Goal: Task Accomplishment & Management: Manage account settings

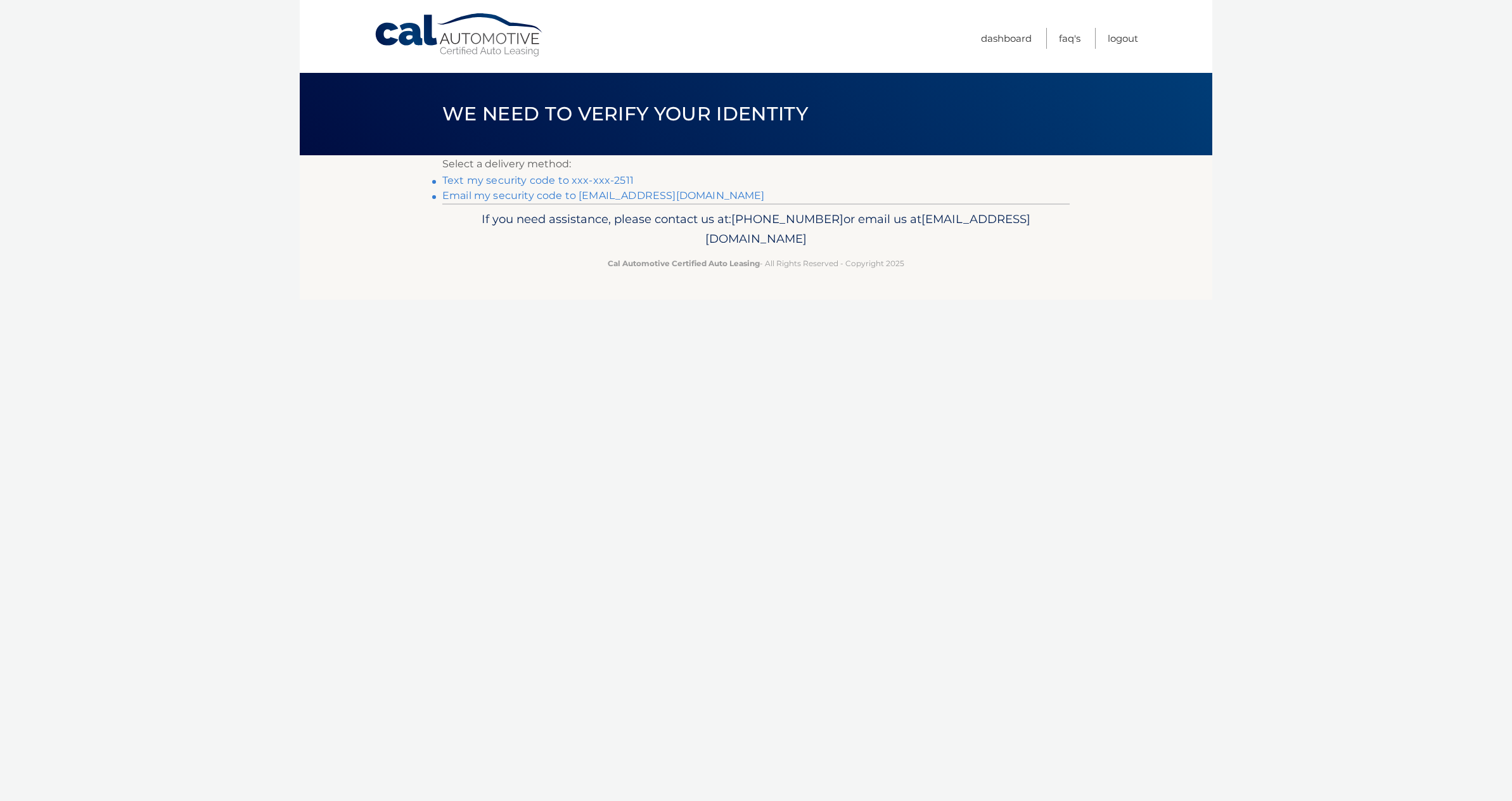
click at [598, 179] on link "Text my security code to xxx-xxx-2511" at bounding box center [538, 180] width 191 height 12
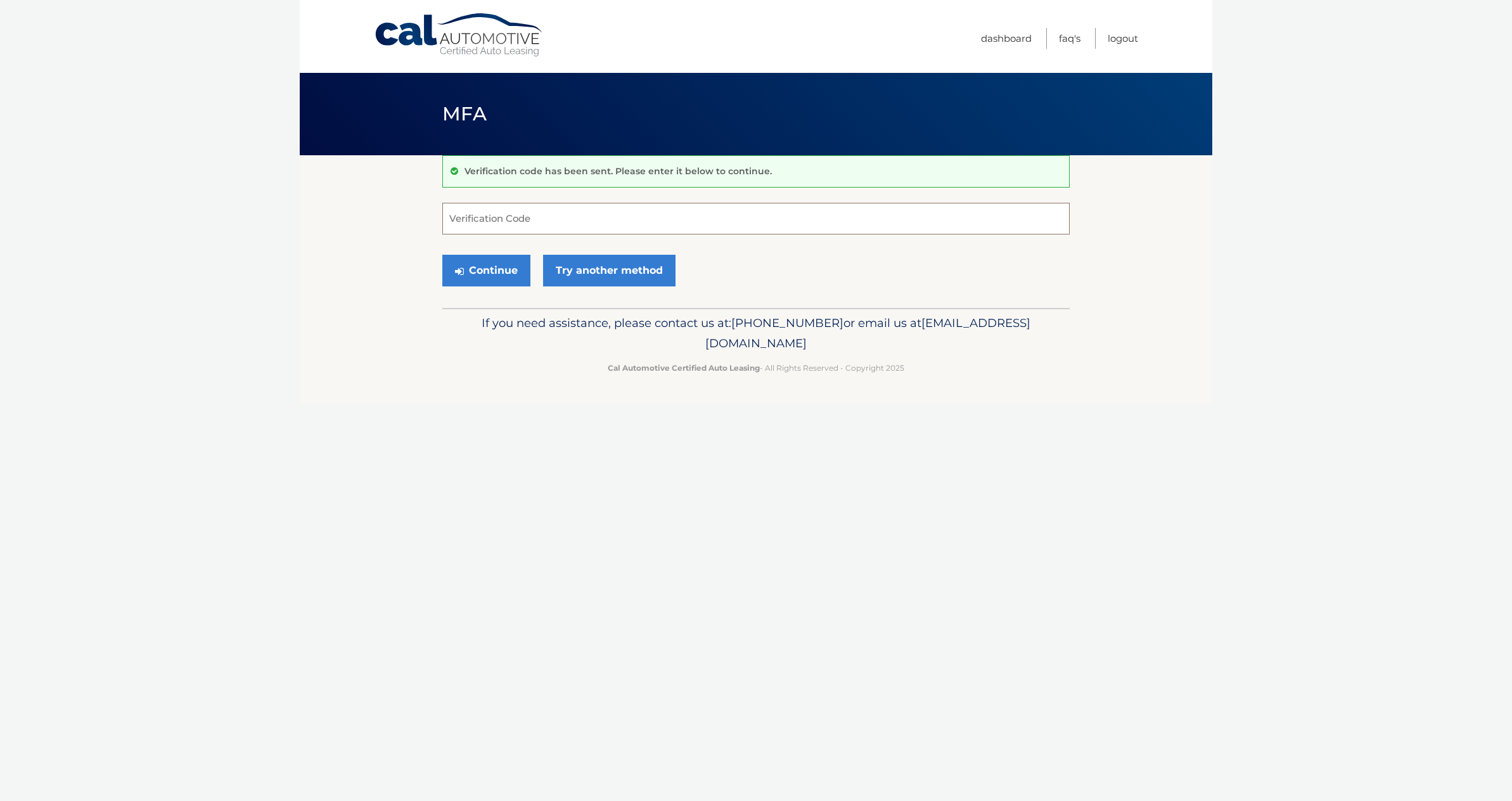
click at [580, 224] on input "Verification Code" at bounding box center [756, 218] width 627 height 32
type input "188245"
click at [500, 271] on button "Continue" at bounding box center [486, 270] width 88 height 32
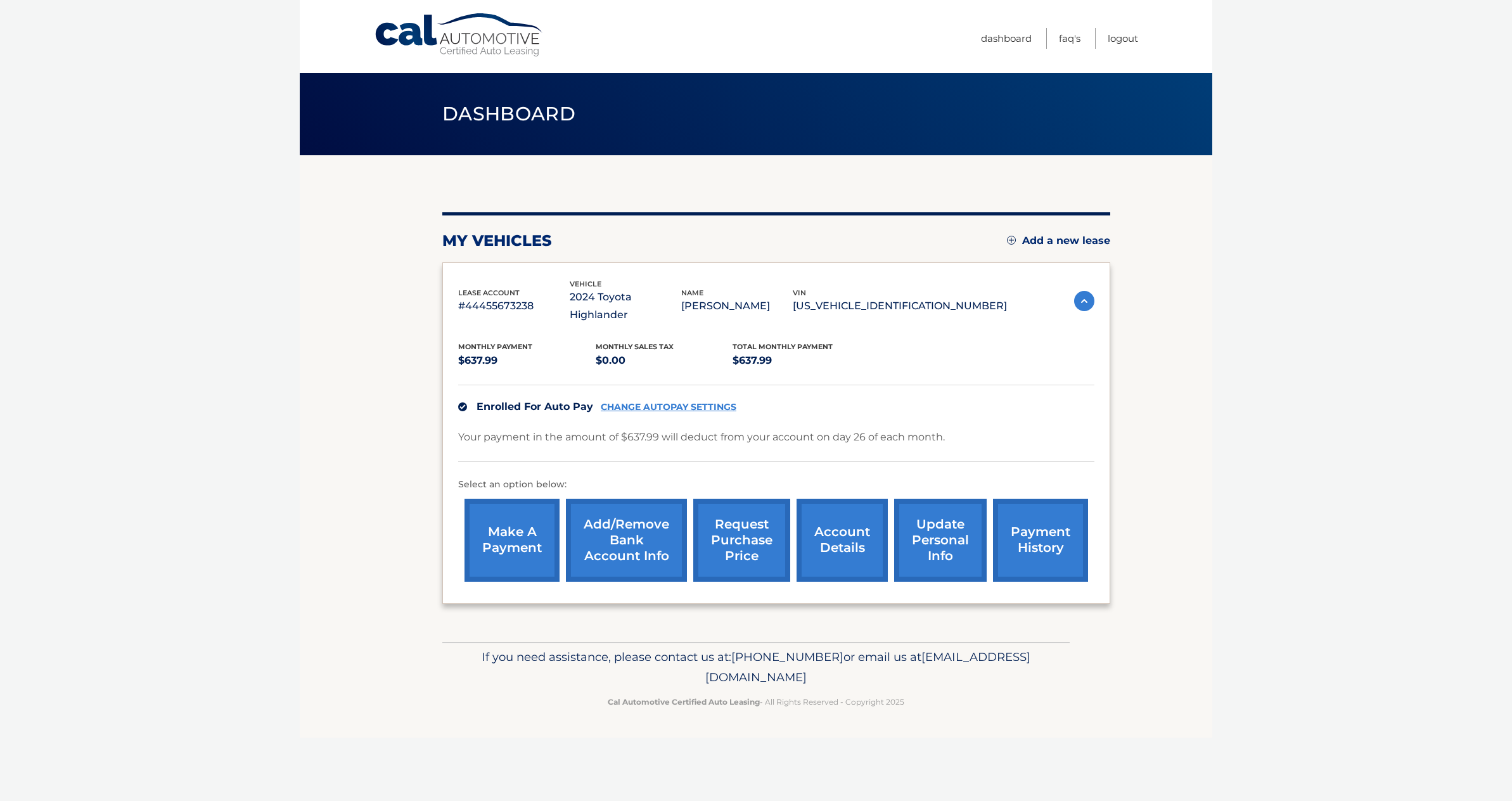
click at [942, 533] on link "update personal info" at bounding box center [940, 540] width 93 height 83
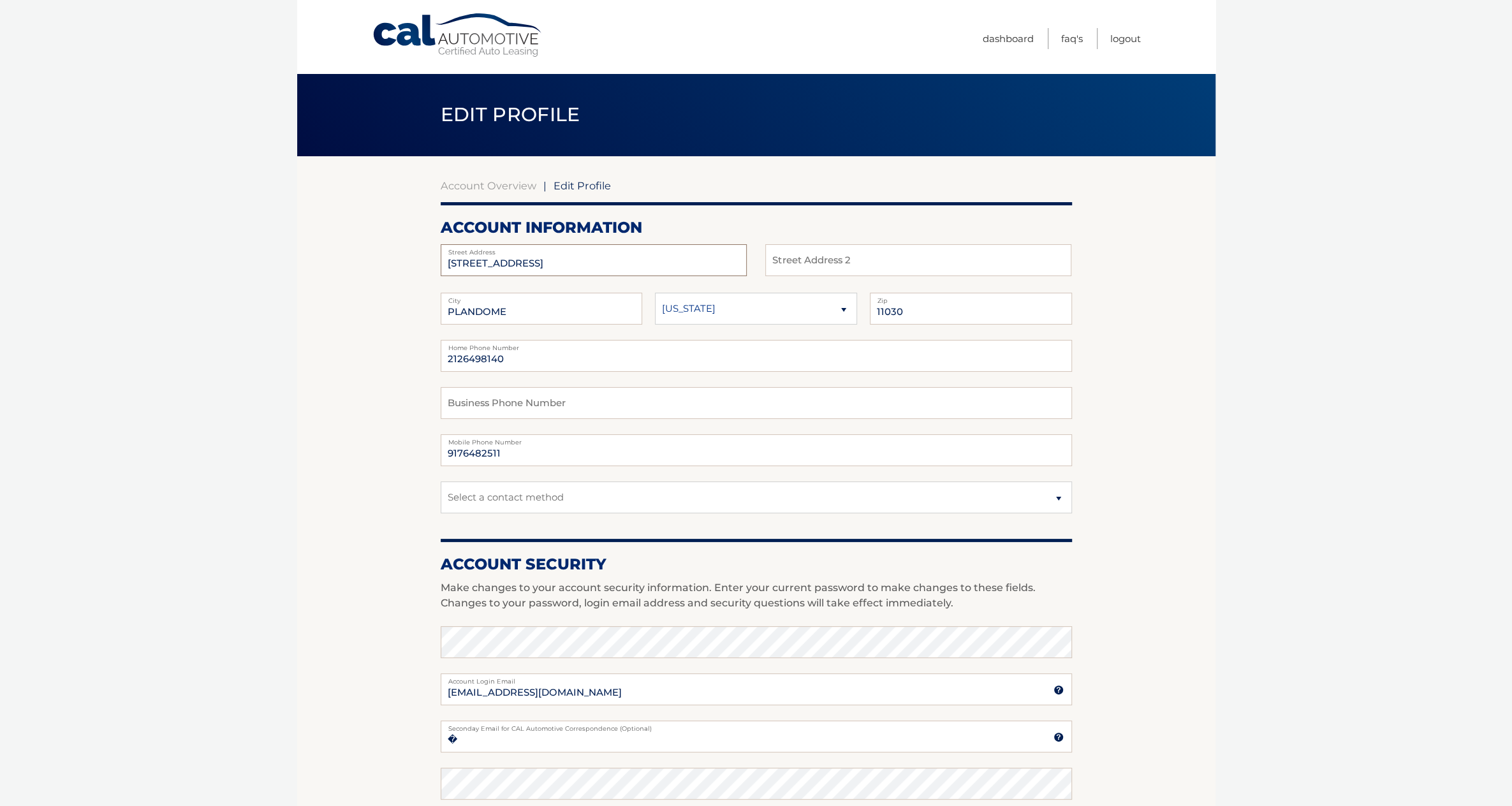
drag, startPoint x: 582, startPoint y: 263, endPoint x: 379, endPoint y: 260, distance: 203.0
click at [379, 260] on section "Account Overview | Edit Profile account information 14 ROCKWOOD RD W Street Add…" at bounding box center [756, 621] width 918 height 929
type input "99 Thayer Road"
type input "P"
type input "Manhasset"
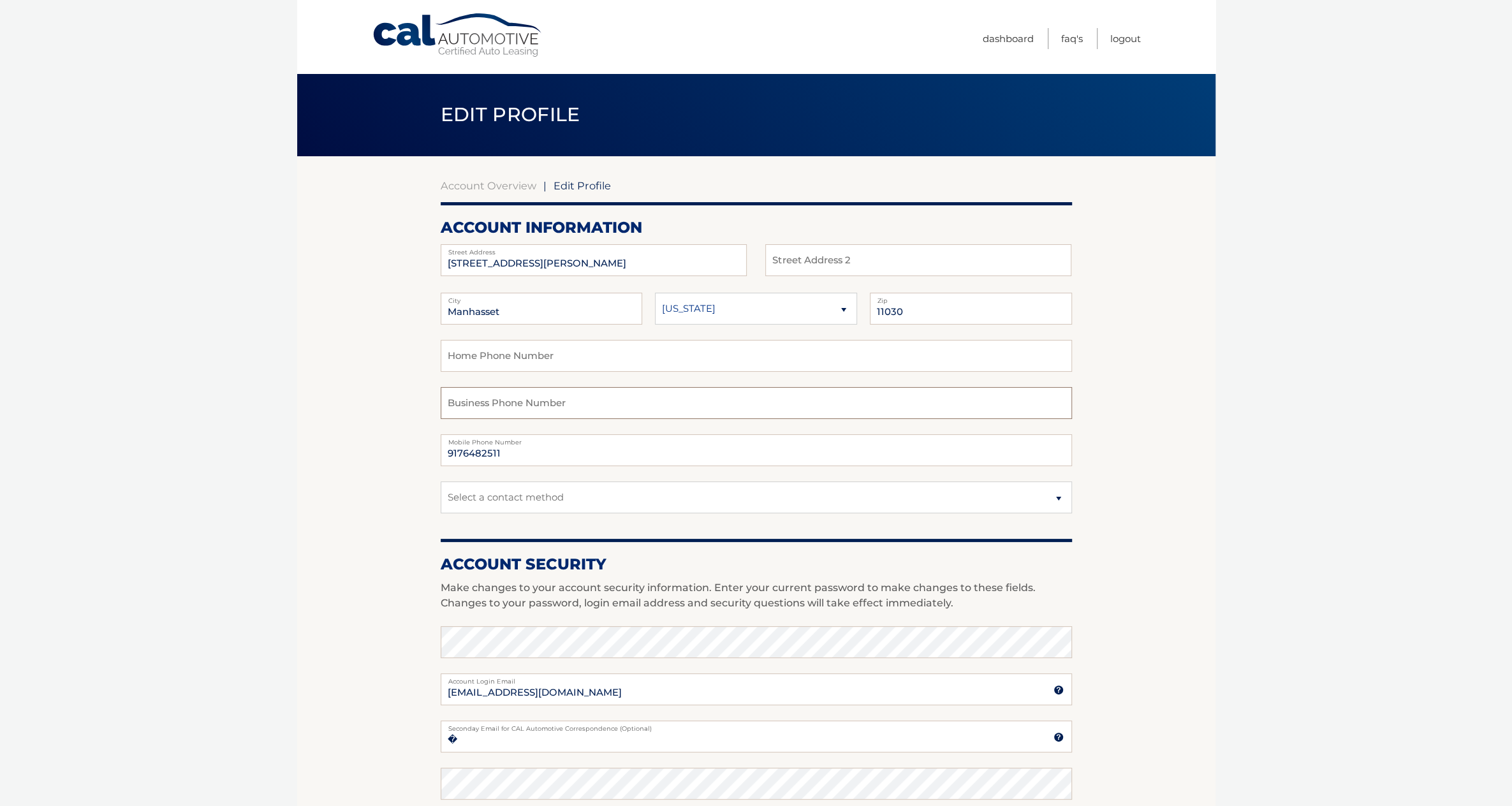
paste input "2126498140"
type input "2126498140"
click at [539, 501] on select "Select a contact method Mobile Home" at bounding box center [757, 497] width 632 height 32
select select "1"
click at [441, 482] on select "Select a contact method Mobile Home" at bounding box center [757, 497] width 632 height 32
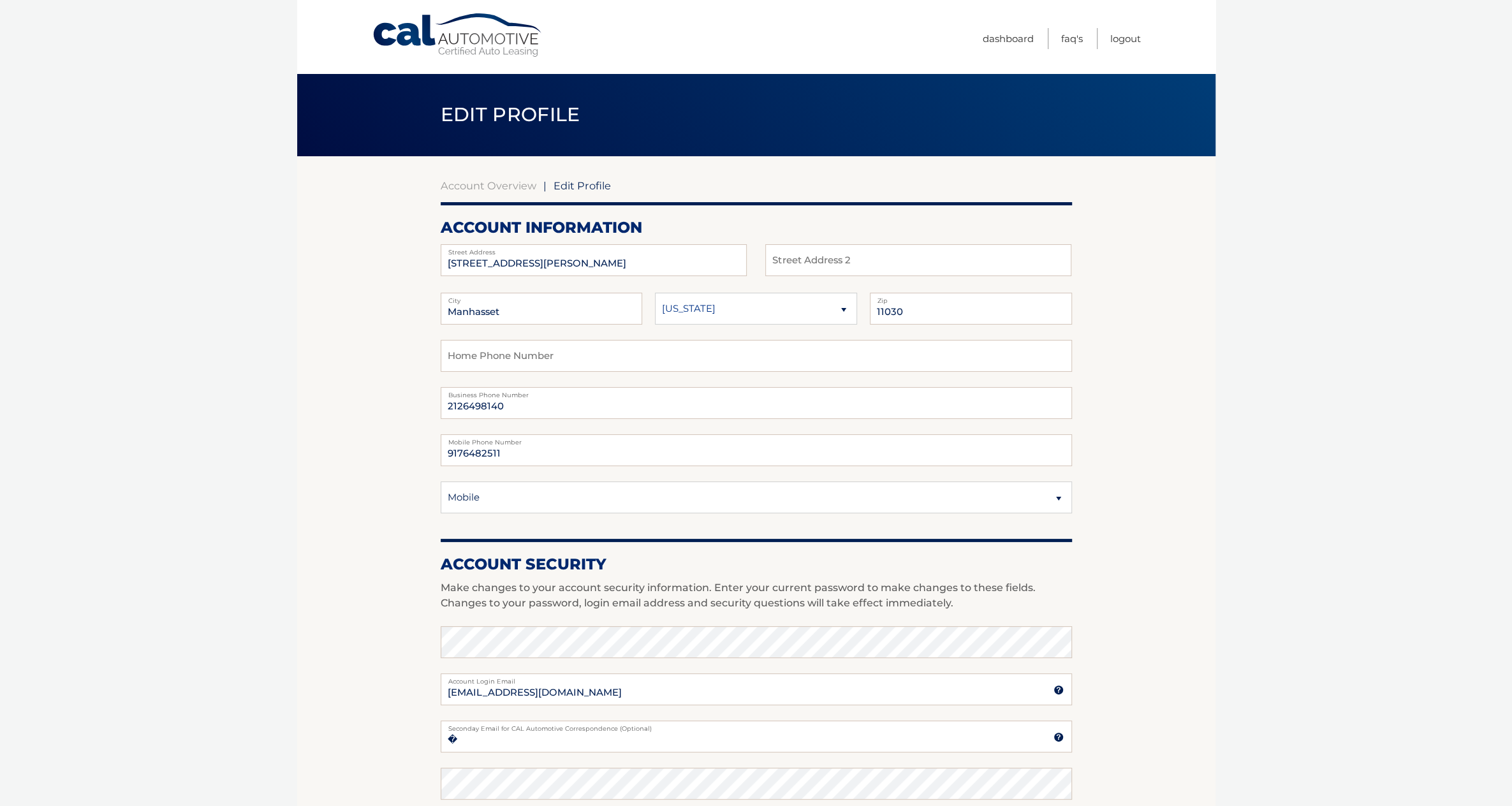
click at [314, 487] on section "Account Overview | Edit Profile account information 99 Thayer Road Street Addre…" at bounding box center [756, 621] width 918 height 929
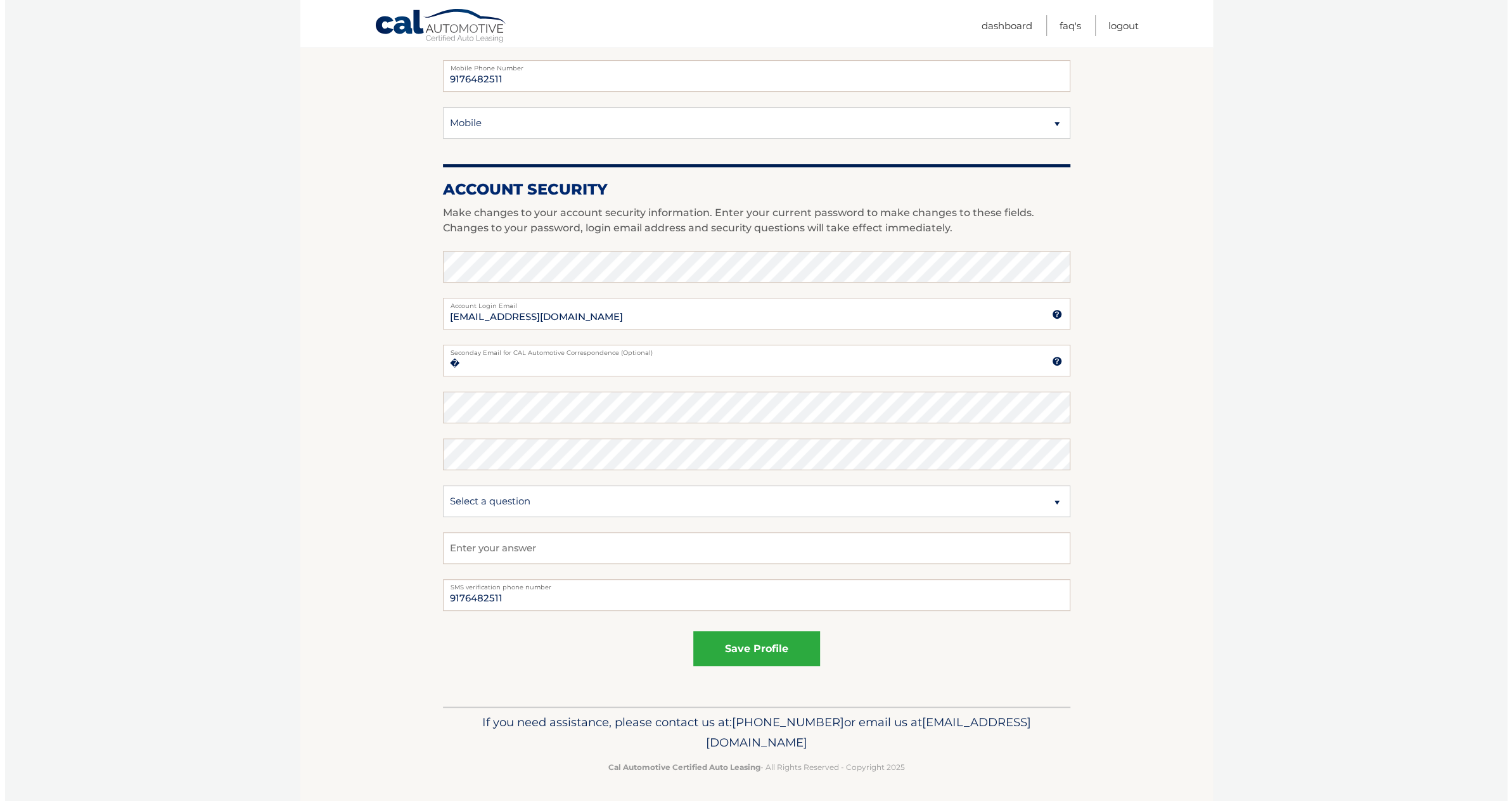
scroll to position [373, 0]
click at [738, 641] on button "save profile" at bounding box center [751, 646] width 126 height 35
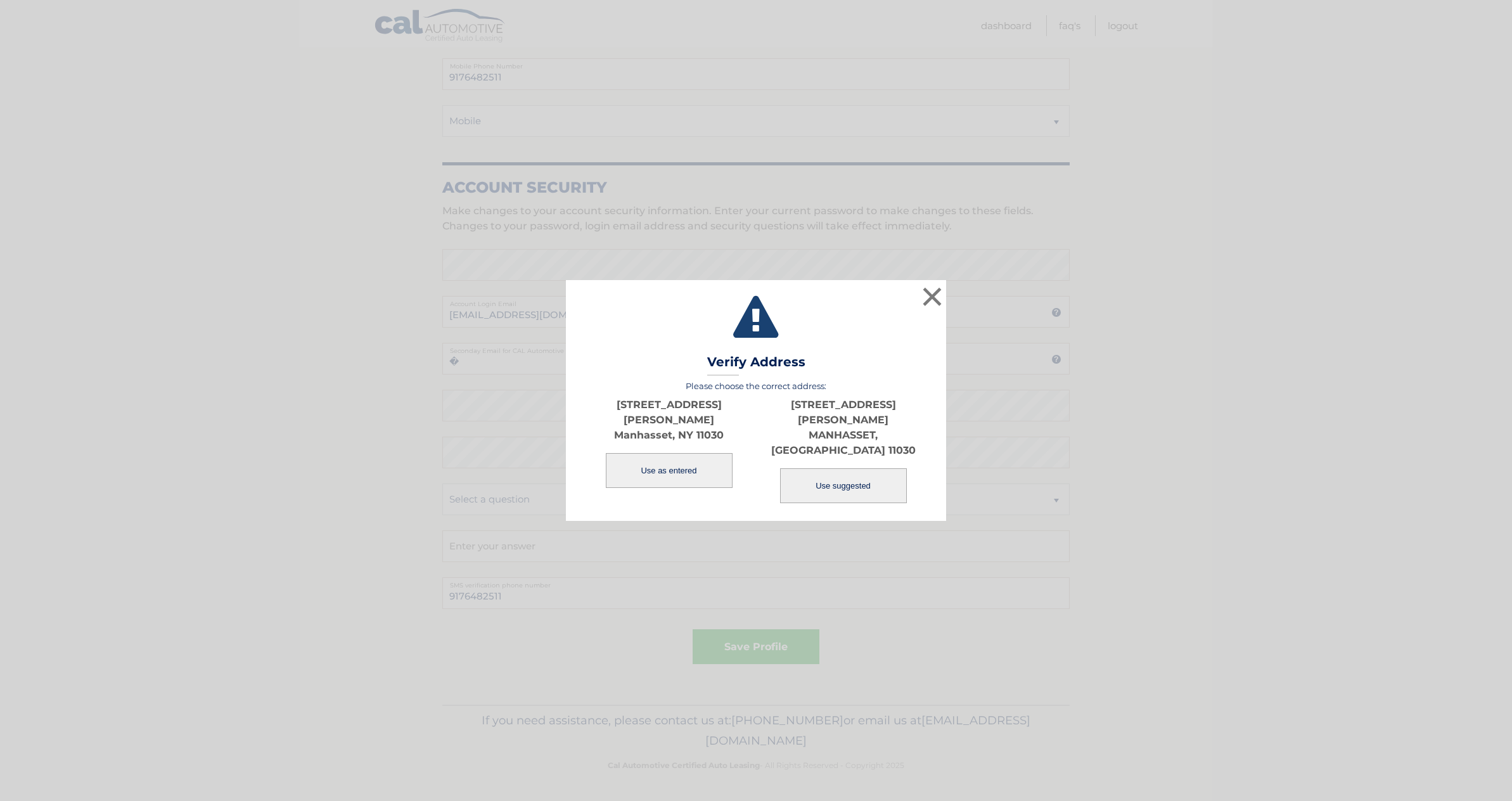
click at [851, 469] on button "Use suggested" at bounding box center [843, 486] width 126 height 35
type input "[STREET_ADDRESS][PERSON_NAME]"
type input "MANHASSET"
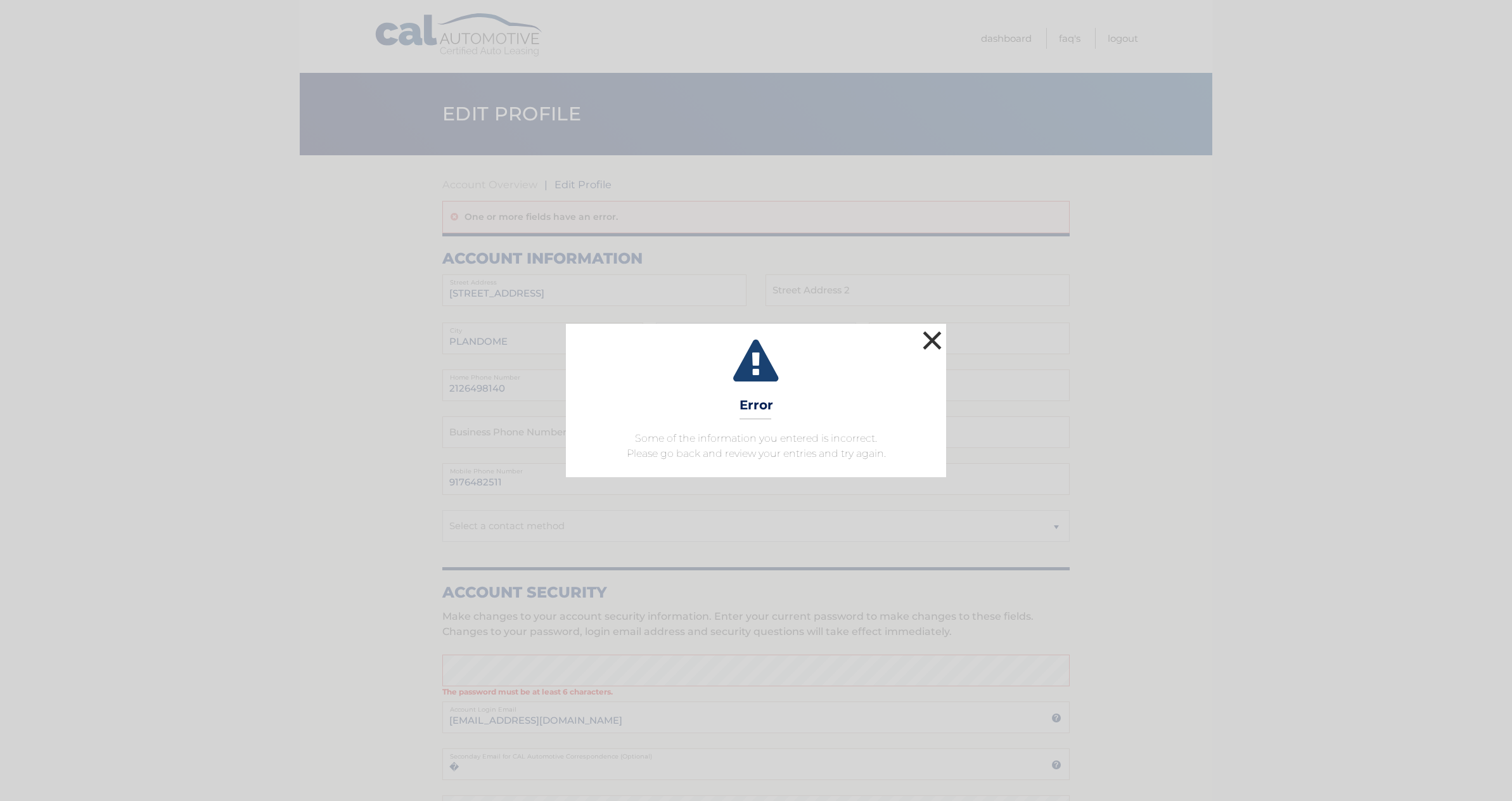
click at [933, 341] on button "×" at bounding box center [932, 341] width 25 height 25
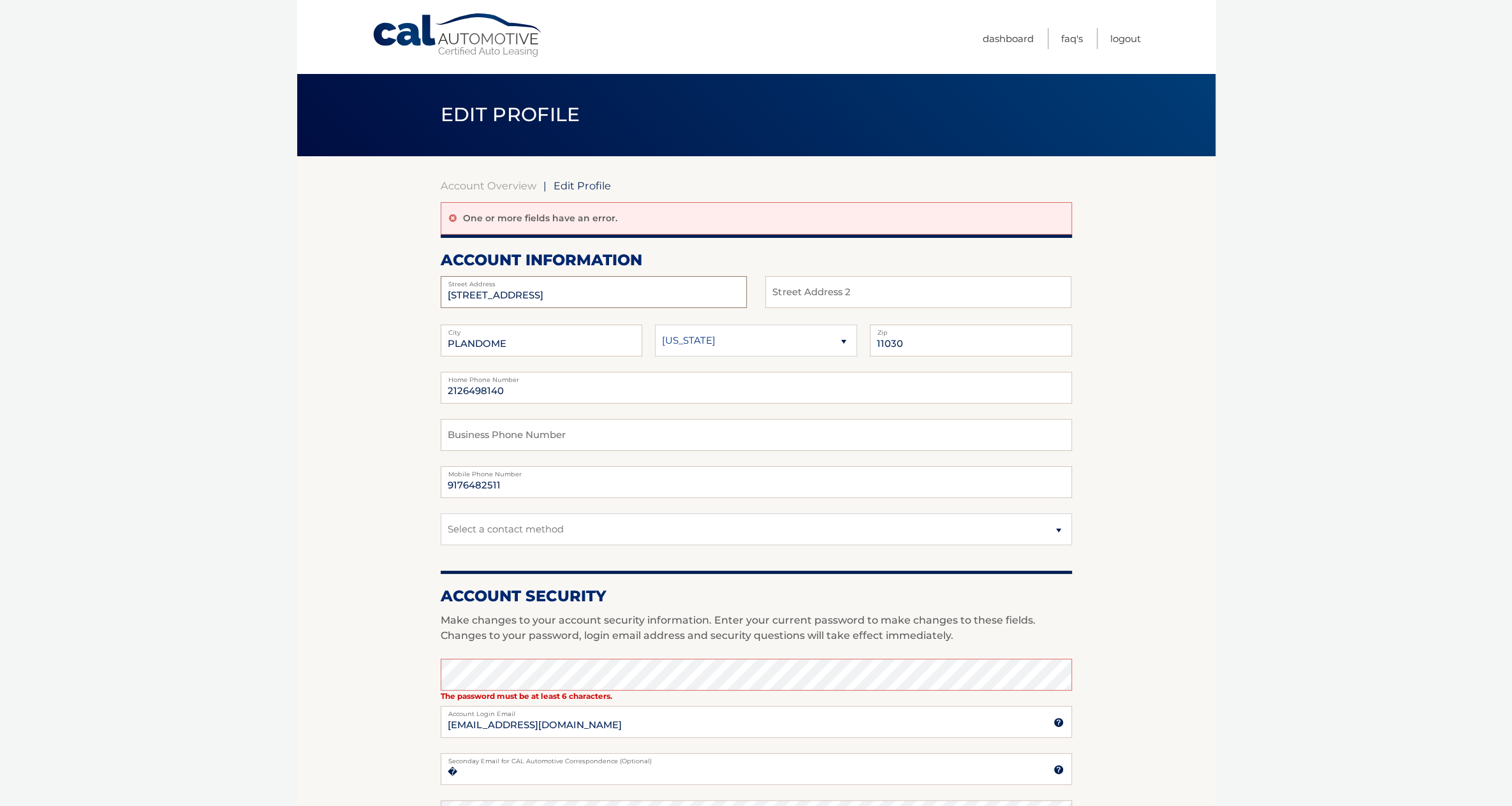
drag, startPoint x: 590, startPoint y: 292, endPoint x: 246, endPoint y: 277, distance: 344.3
click at [246, 277] on body "Cal Automotive Menu Dashboard FAQ's Logout | Zip" at bounding box center [756, 403] width 1512 height 806
type input "[STREET_ADDRESS][PERSON_NAME]"
type input "Manhasset"
paste input "2126498140"
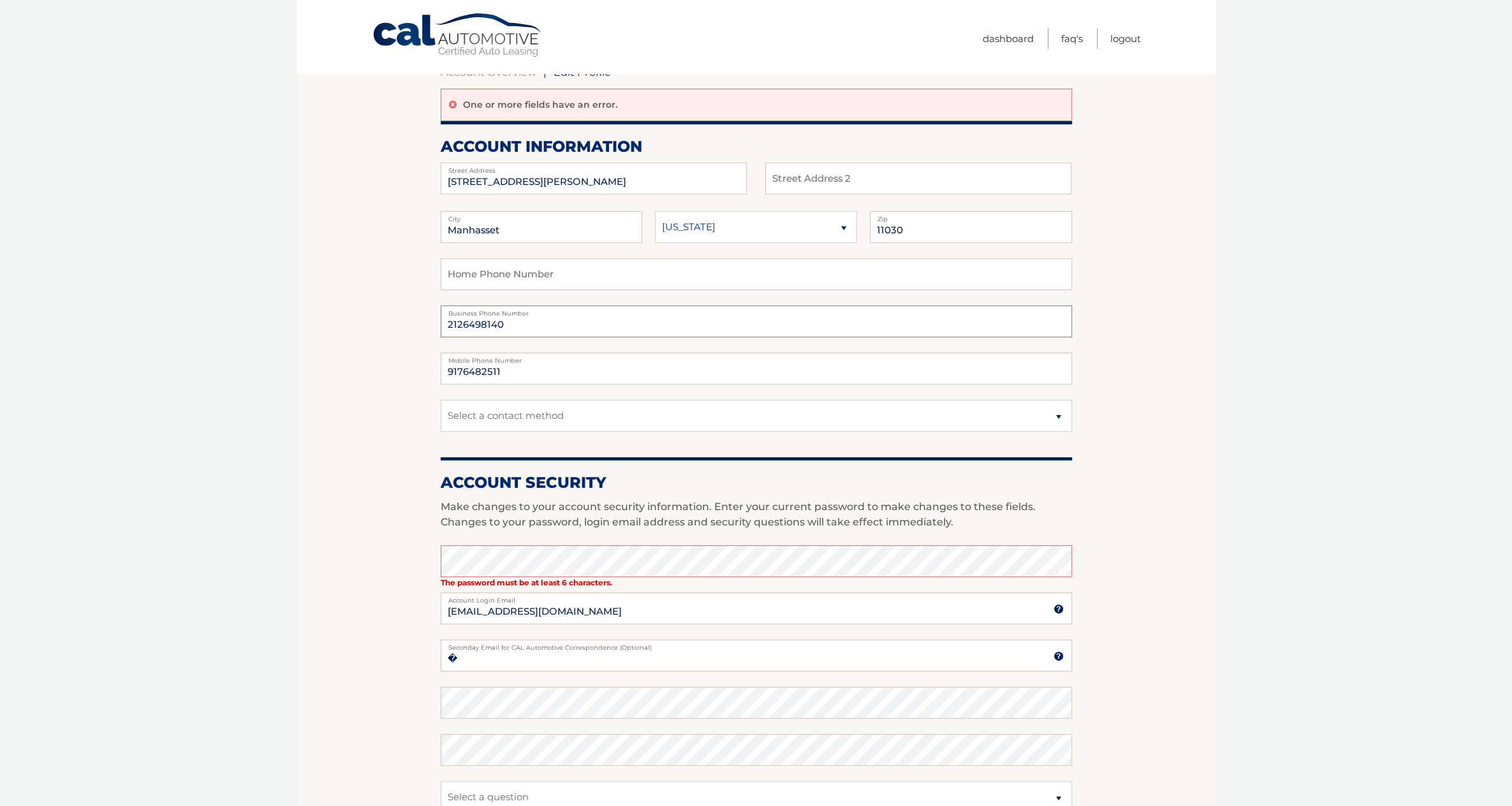
scroll to position [319, 0]
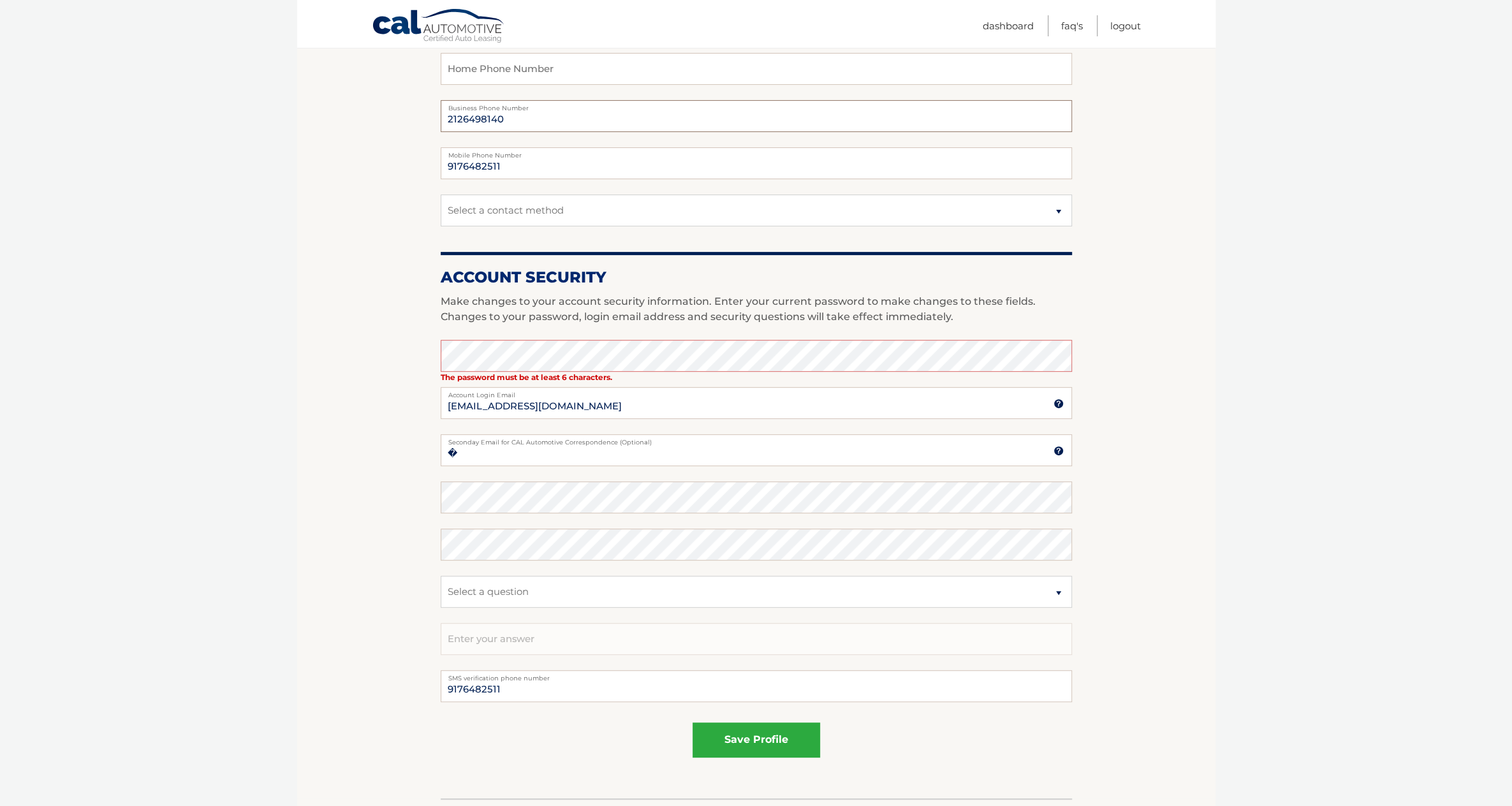
type input "2126498140"
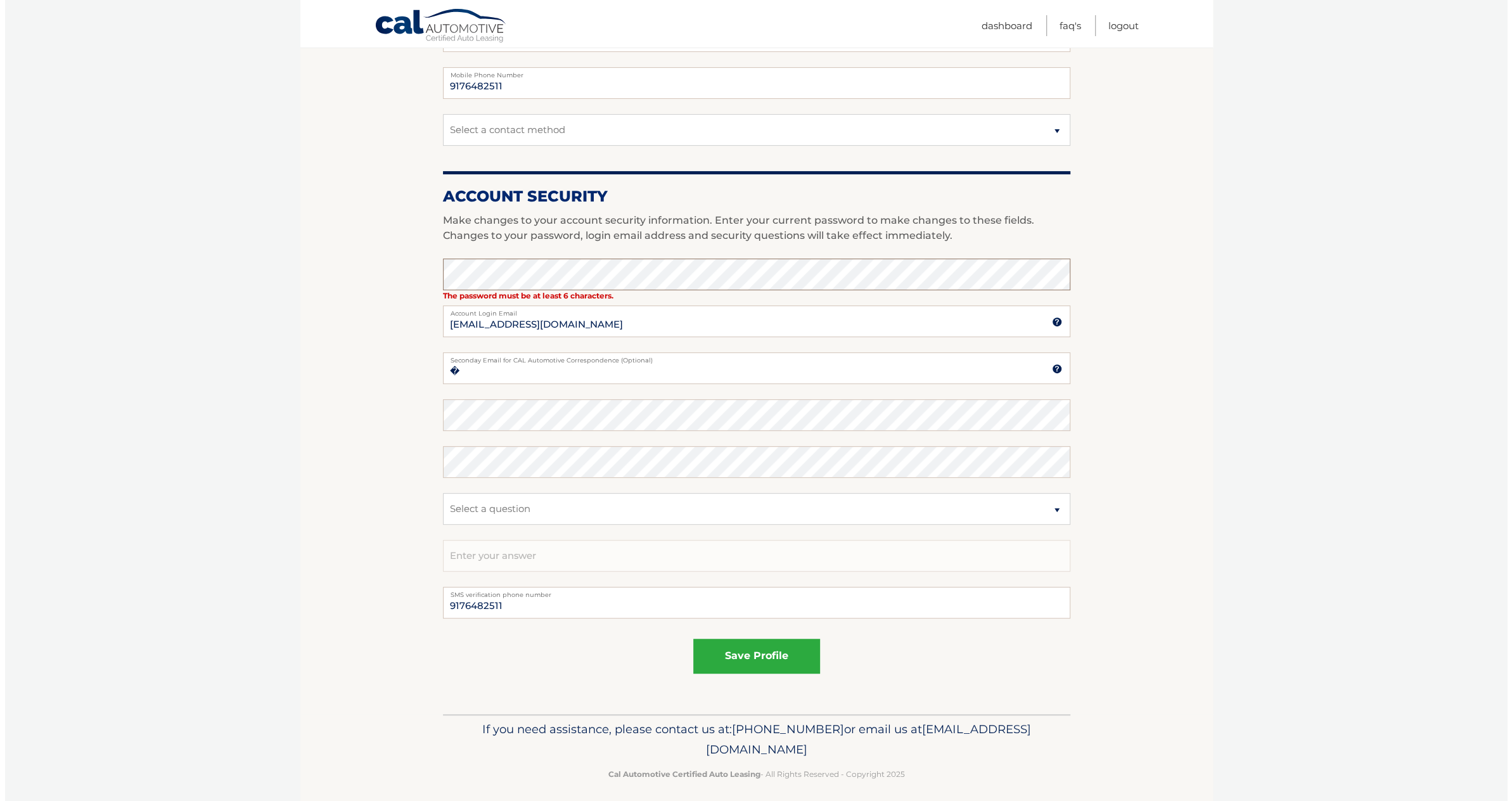
scroll to position [404, 0]
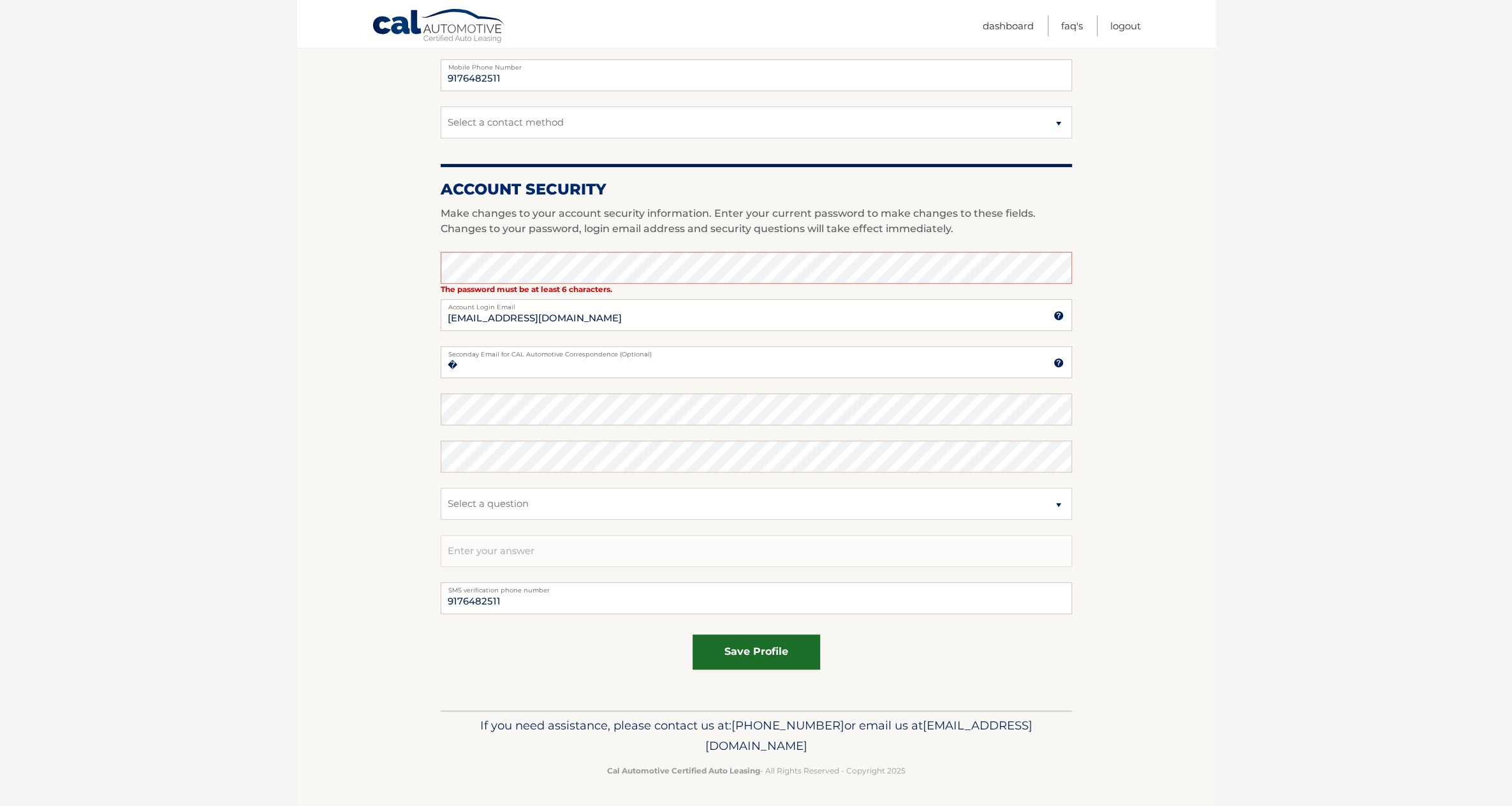
click at [783, 658] on button "save profile" at bounding box center [756, 652] width 127 height 35
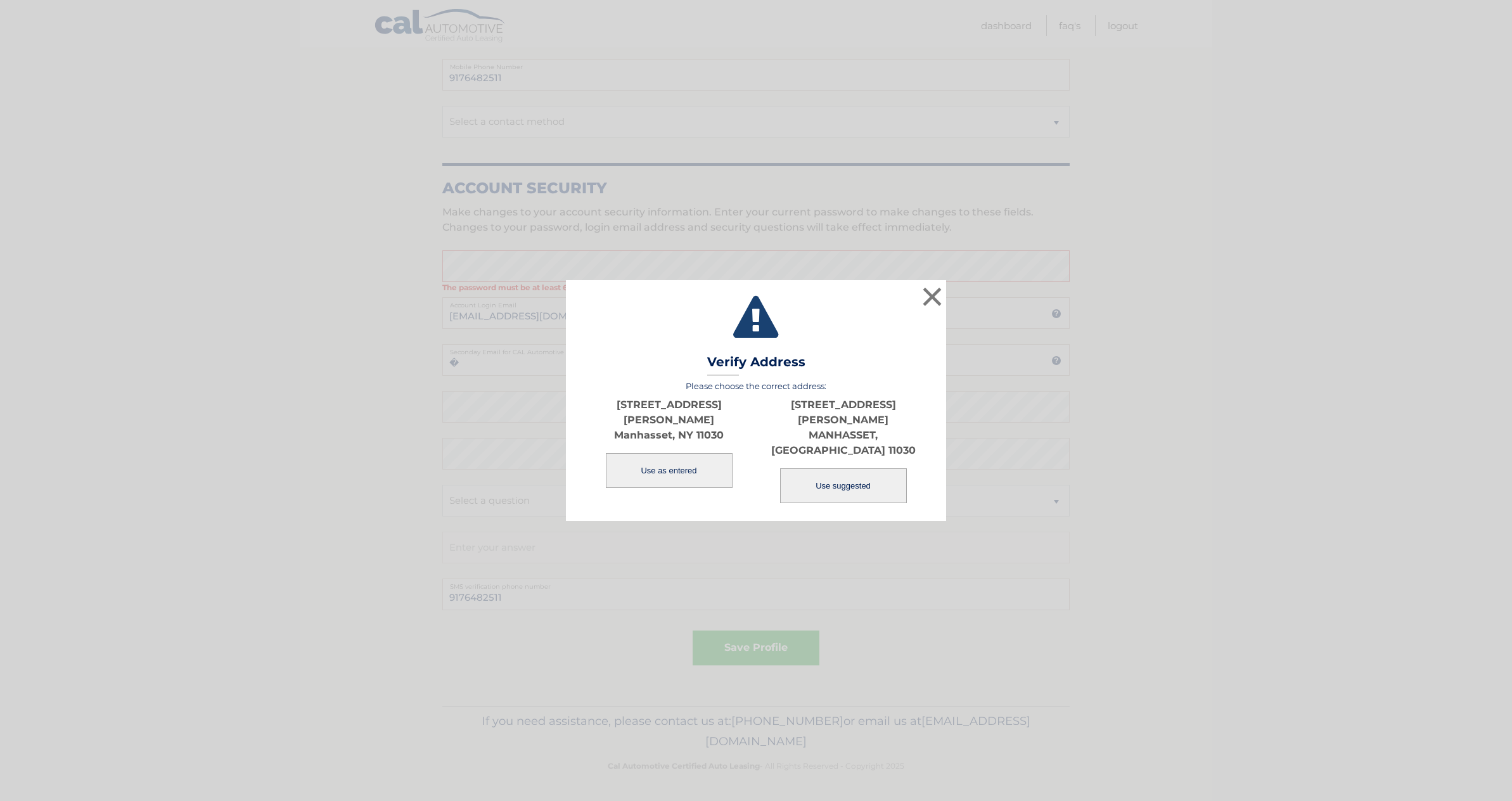
click at [858, 469] on button "Use suggested" at bounding box center [843, 486] width 126 height 35
type input "[STREET_ADDRESS][PERSON_NAME]"
type input "MANHASSET"
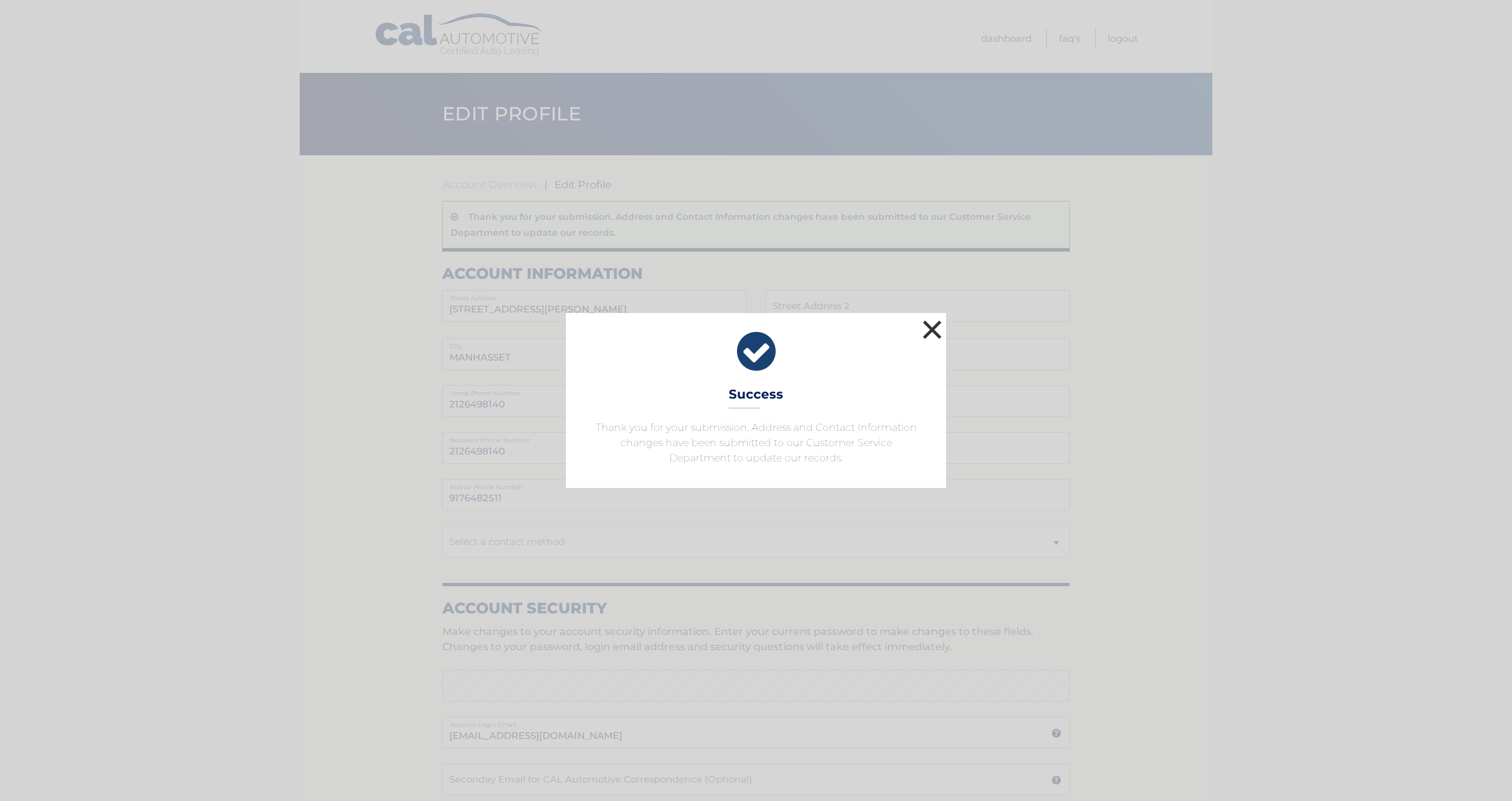
click at [928, 334] on button "×" at bounding box center [932, 329] width 25 height 25
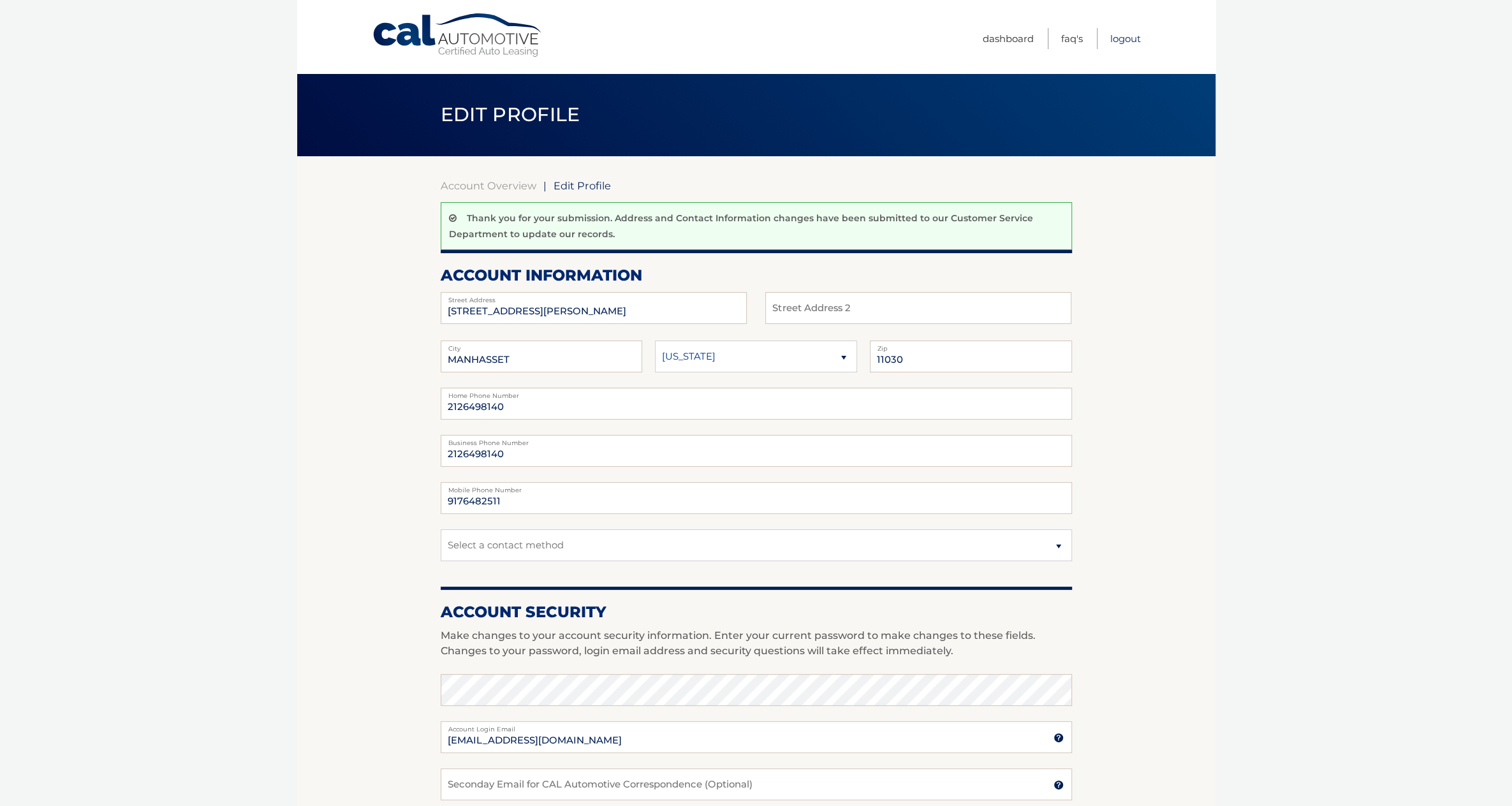
click at [1127, 35] on link "Logout" at bounding box center [1125, 38] width 31 height 21
